Goal: Transaction & Acquisition: Purchase product/service

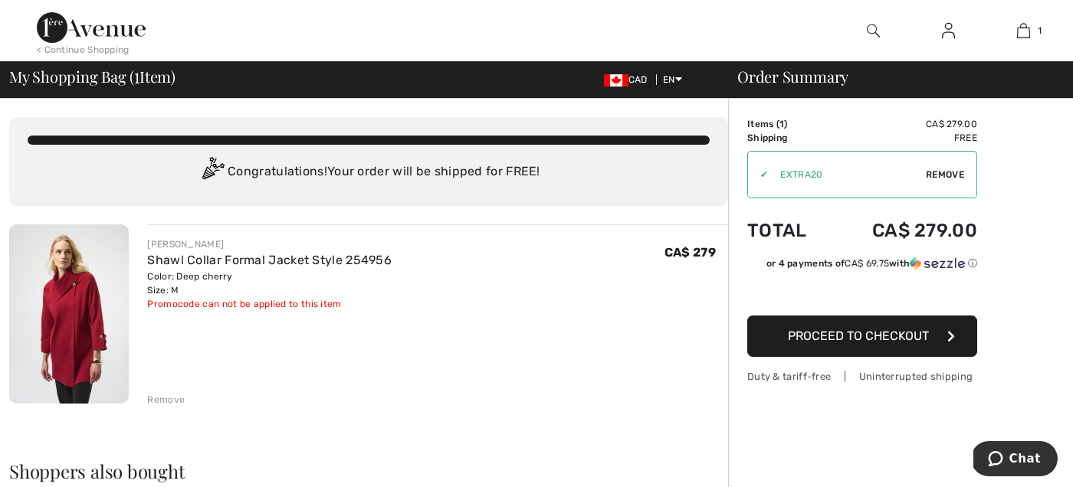
click at [160, 398] on div "Remove" at bounding box center [166, 400] width 38 height 14
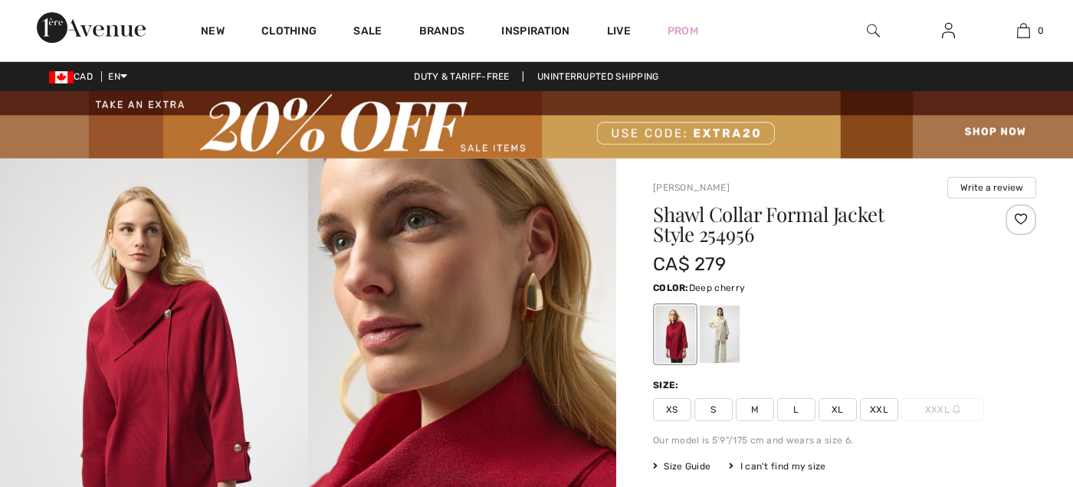
click at [837, 406] on span "XL" at bounding box center [837, 409] width 38 height 23
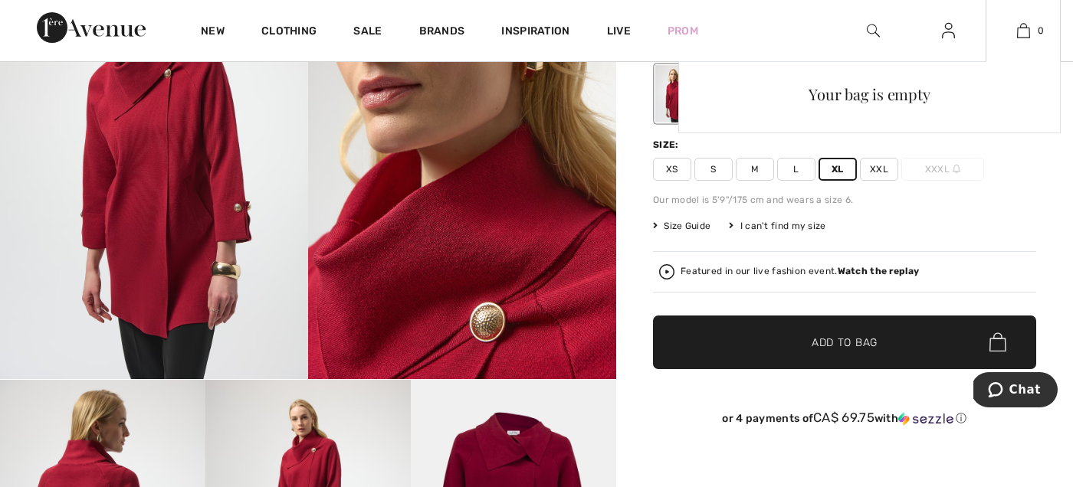
scroll to position [262, 0]
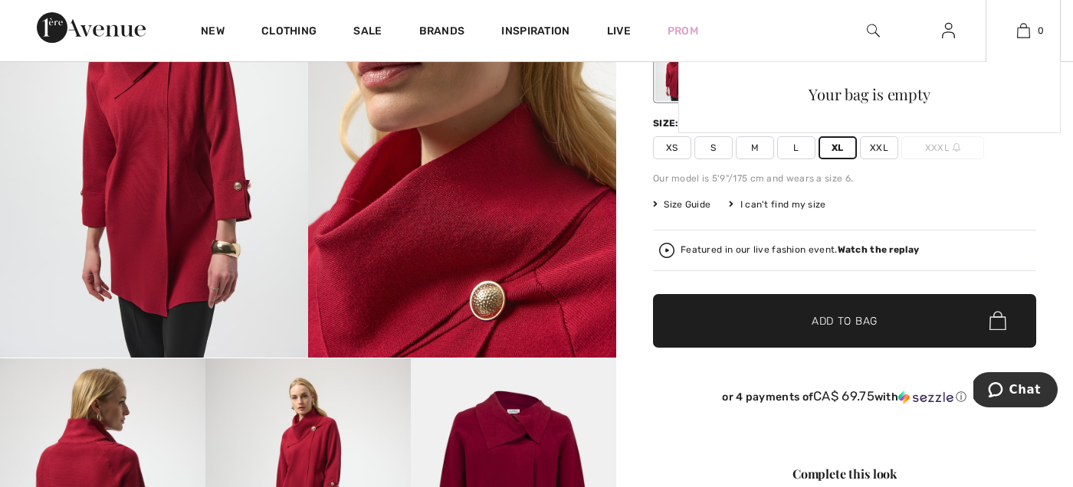
click at [853, 311] on div "Your bag is empty" at bounding box center [869, 197] width 382 height 272
click at [843, 323] on div "Your bag is empty" at bounding box center [869, 197] width 382 height 272
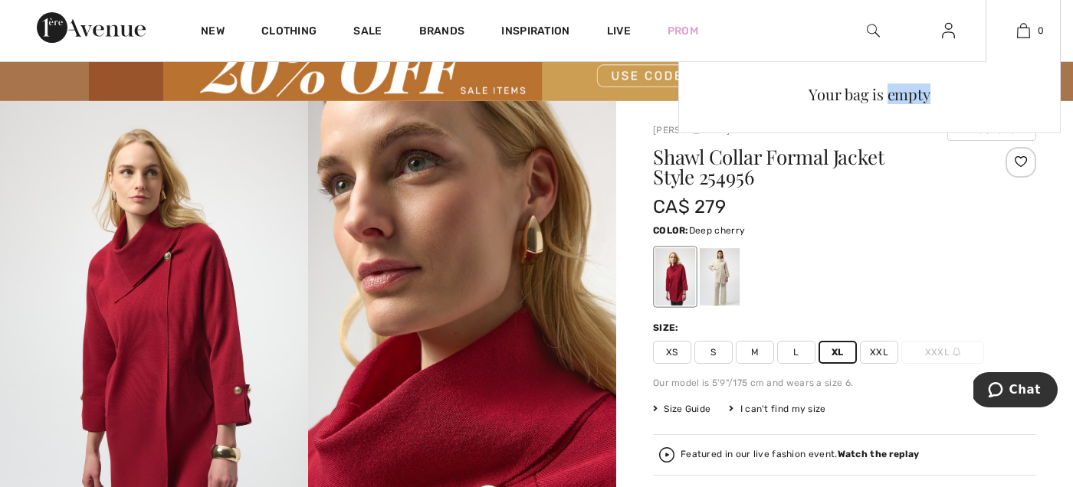
scroll to position [54, 0]
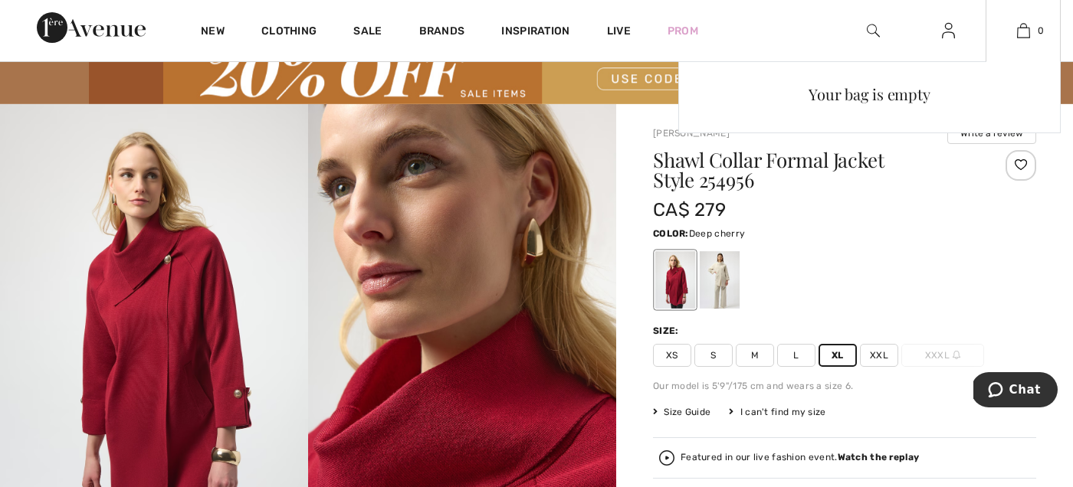
click at [954, 103] on div "Your bag is empty" at bounding box center [869, 94] width 356 height 40
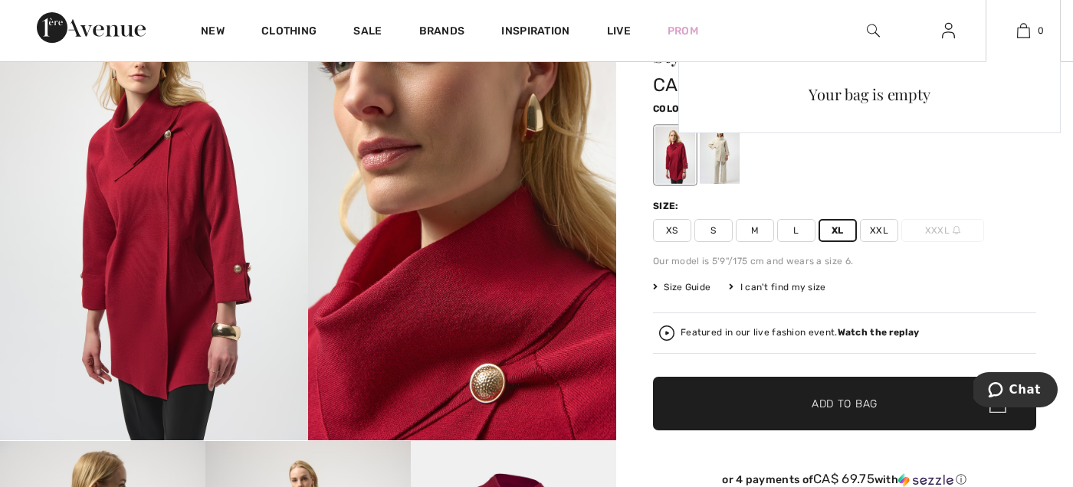
scroll to position [185, 0]
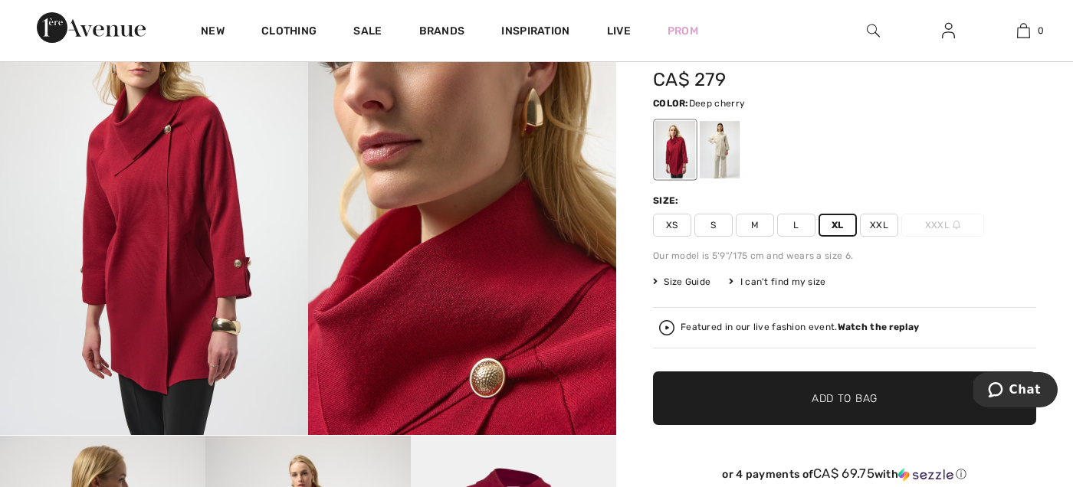
click at [822, 394] on span "Add to Bag" at bounding box center [844, 398] width 66 height 16
